Goal: Transaction & Acquisition: Purchase product/service

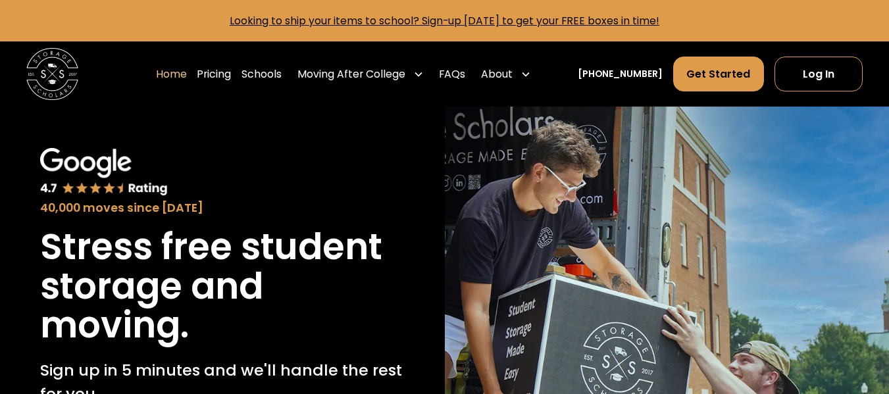
click at [231, 75] on link "Pricing" at bounding box center [214, 74] width 34 height 36
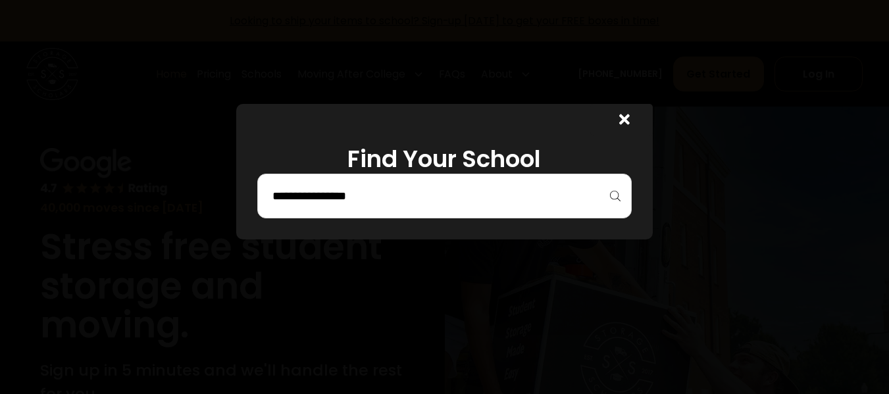
click at [564, 173] on h1 "Find Your School" at bounding box center [444, 159] width 375 height 28
click at [538, 184] on div at bounding box center [444, 196] width 375 height 45
click at [617, 195] on div at bounding box center [444, 196] width 375 height 45
click at [329, 201] on input "search" at bounding box center [444, 196] width 347 height 22
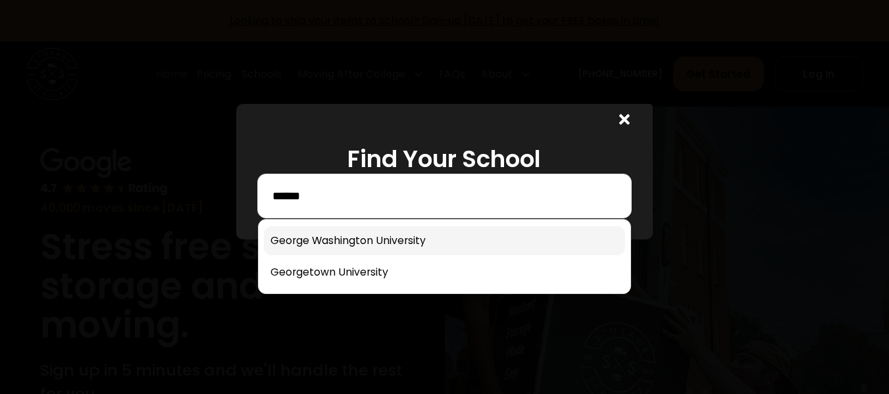
type input "******"
click at [415, 242] on link at bounding box center [444, 240] width 361 height 29
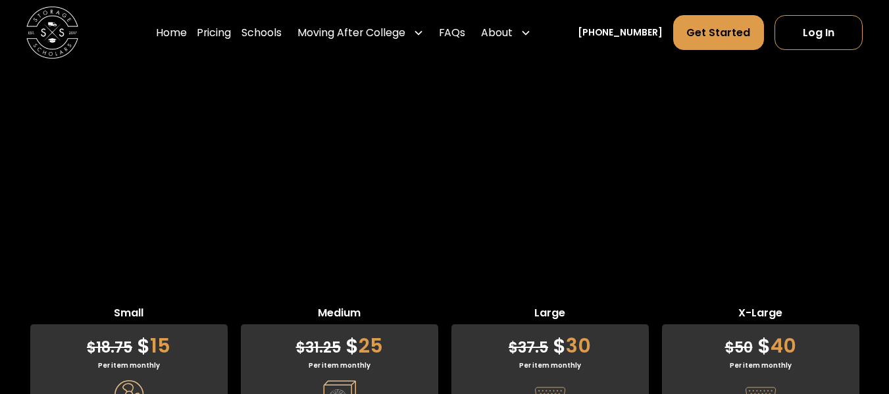
scroll to position [3029, 0]
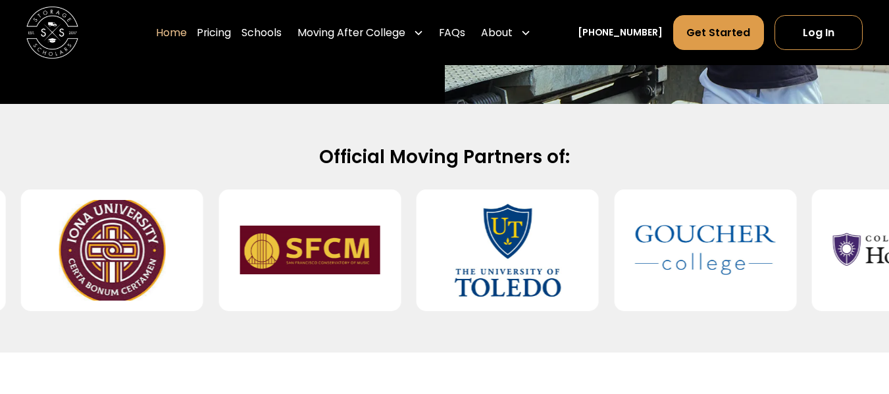
scroll to position [527, 0]
